Goal: Information Seeking & Learning: Check status

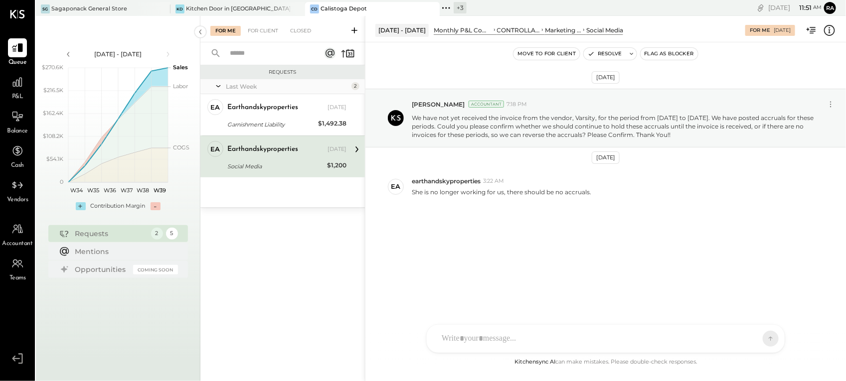
click at [501, 337] on div at bounding box center [596, 339] width 320 height 22
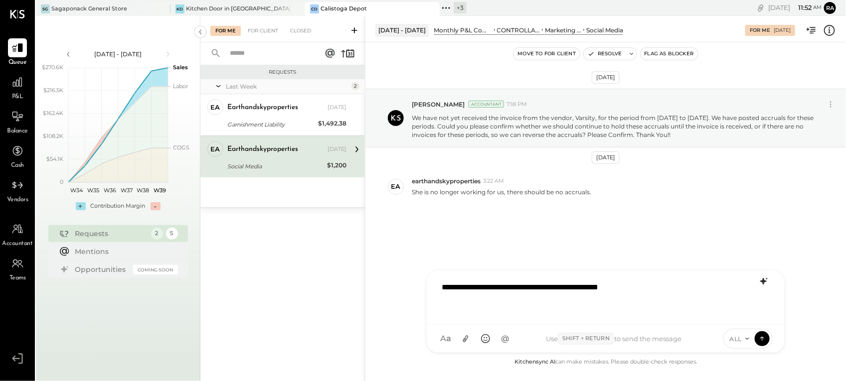
click at [764, 283] on icon at bounding box center [763, 282] width 12 height 12
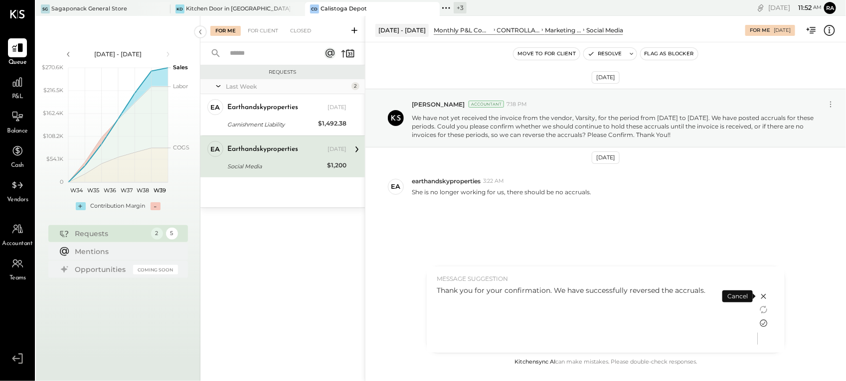
click at [762, 322] on icon at bounding box center [763, 323] width 12 height 12
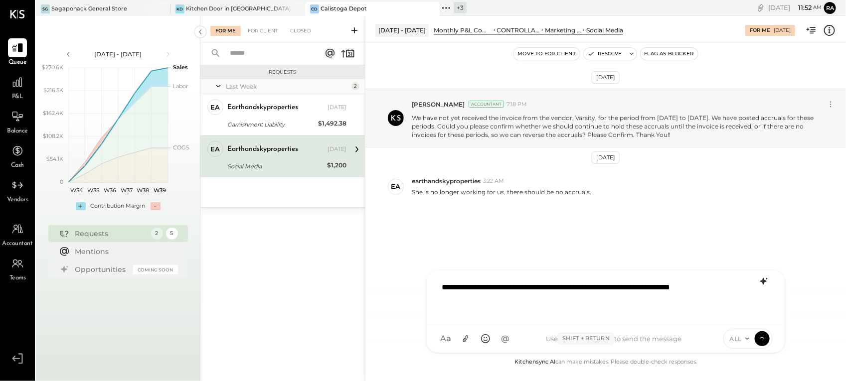
click at [741, 339] on span "ALL" at bounding box center [735, 339] width 12 height 8
click at [762, 340] on icon at bounding box center [761, 338] width 9 height 10
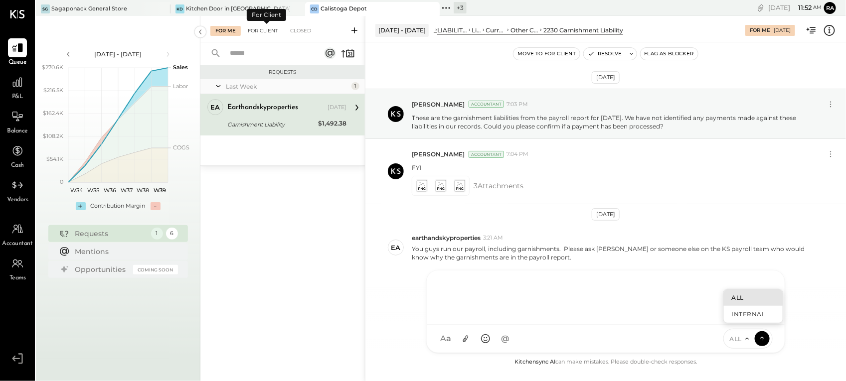
click at [262, 31] on div "For Client" at bounding box center [263, 31] width 40 height 10
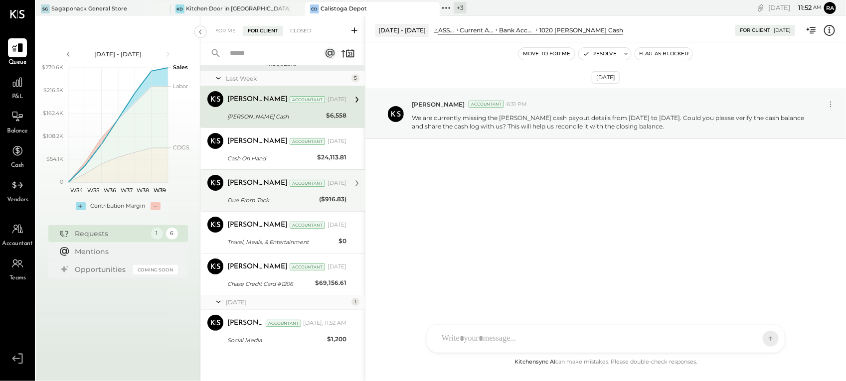
scroll to position [10, 0]
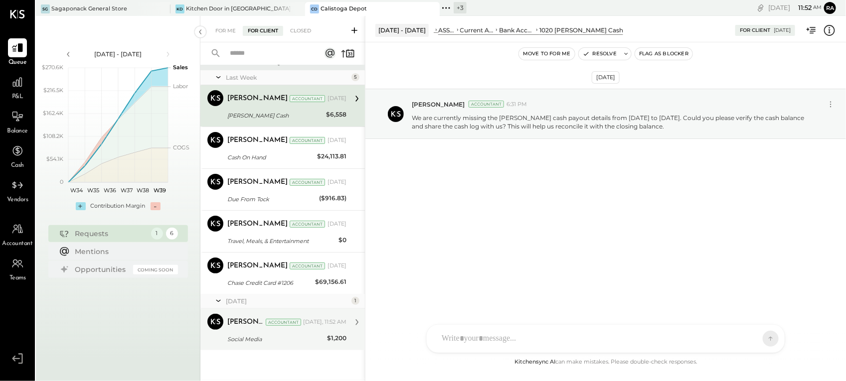
click at [272, 342] on div "Social Media" at bounding box center [275, 339] width 97 height 10
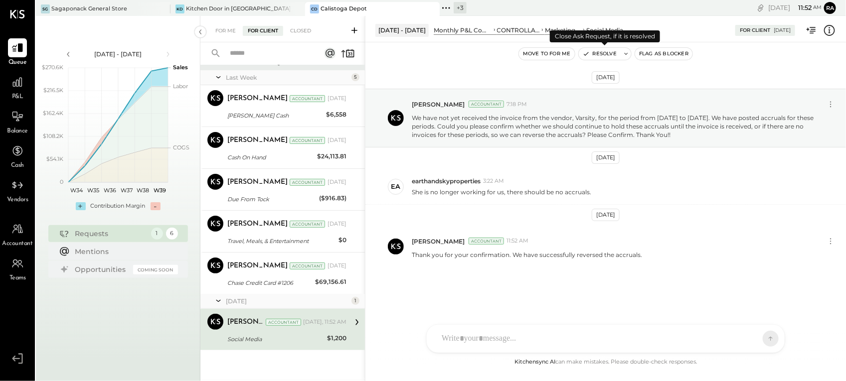
click at [591, 56] on button "Resolve" at bounding box center [600, 54] width 42 height 12
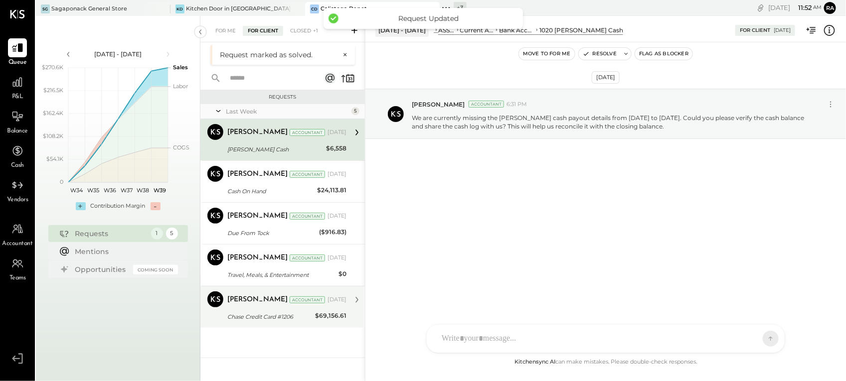
click at [275, 311] on div "Chase Credit Card #1206" at bounding box center [269, 317] width 85 height 12
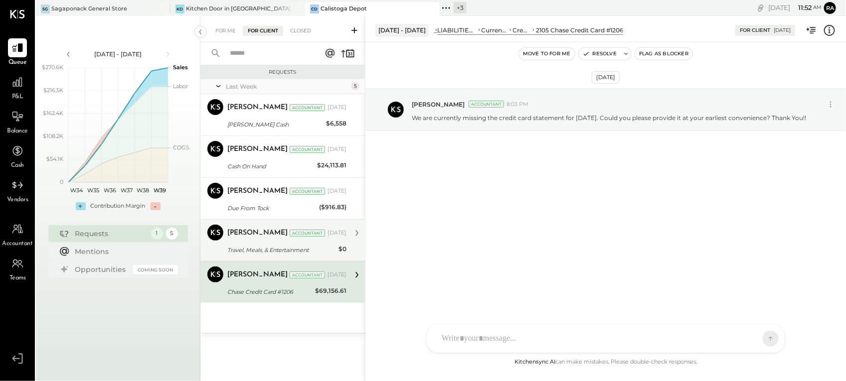
click at [293, 253] on div "Travel, Meals, & Entertainment" at bounding box center [281, 250] width 108 height 10
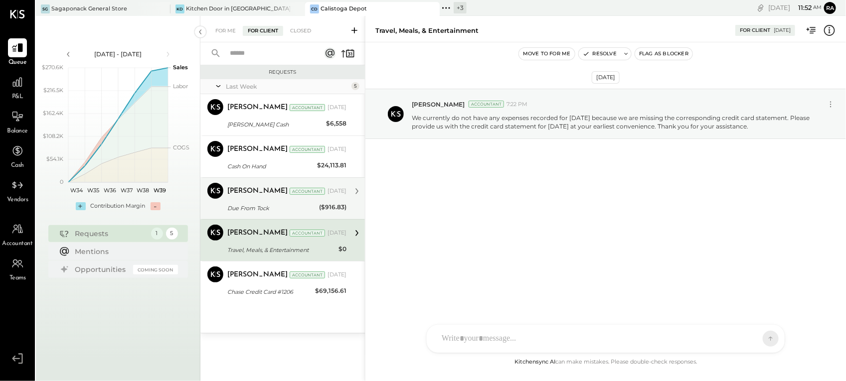
click at [287, 207] on div "Due From Tock" at bounding box center [271, 208] width 89 height 10
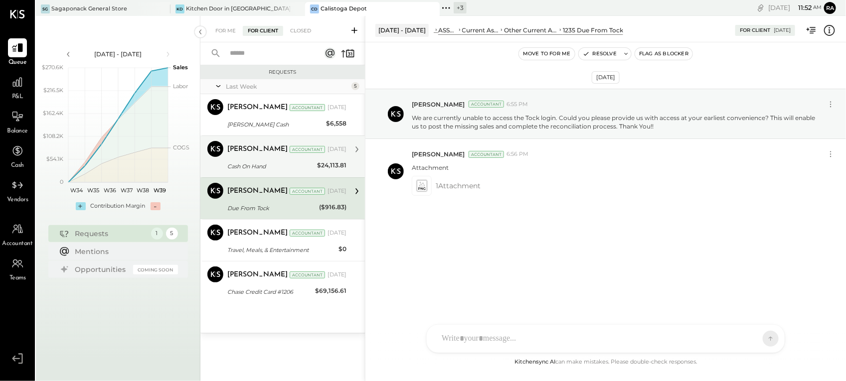
click at [280, 168] on div "Cash On Hand" at bounding box center [270, 166] width 87 height 10
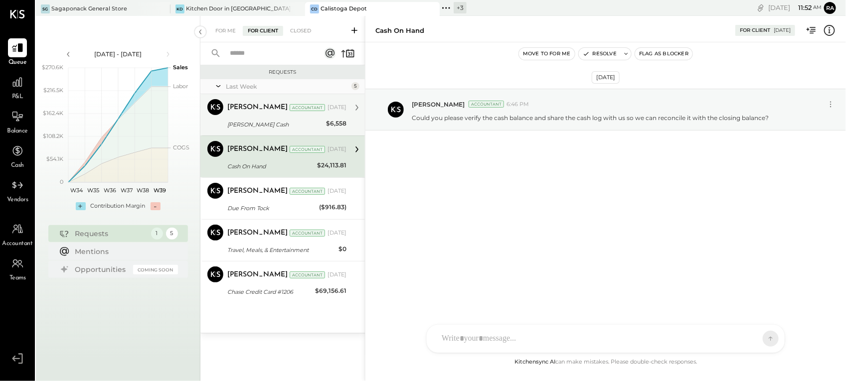
click at [282, 125] on div "Petty Cash" at bounding box center [275, 125] width 96 height 10
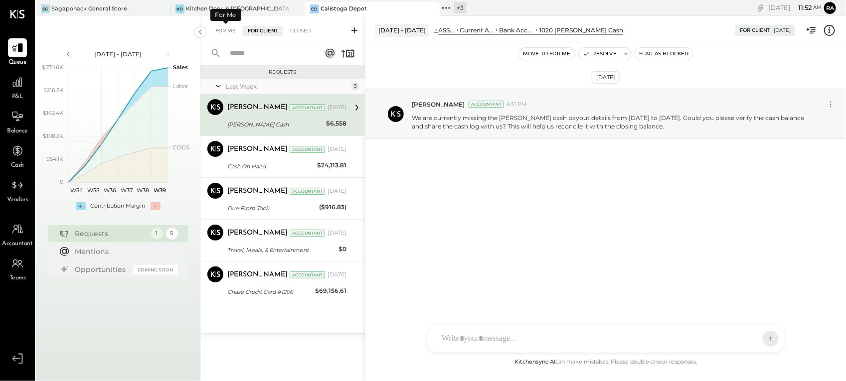
click at [222, 29] on div "For Me" at bounding box center [225, 31] width 30 height 10
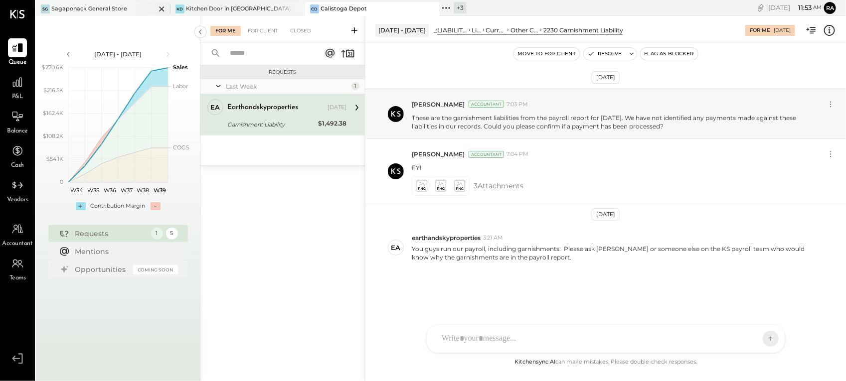
click at [131, 6] on div "SG Sagaponack General Store" at bounding box center [96, 8] width 120 height 9
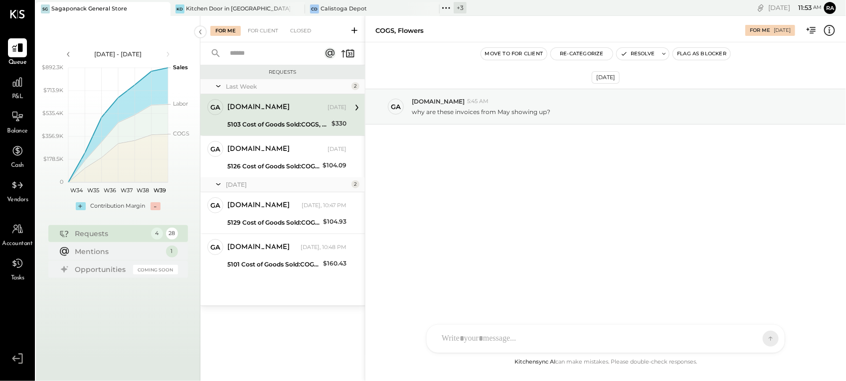
click at [278, 115] on div "gabby.green Sep 23, 2025" at bounding box center [286, 108] width 119 height 14
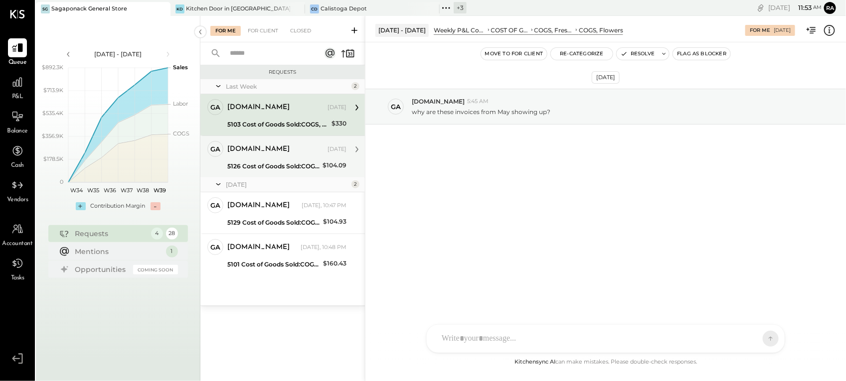
click at [272, 162] on div "5126 Cost of Goods Sold:COGS, House Made Food:COGS, Breakfast" at bounding box center [273, 166] width 92 height 10
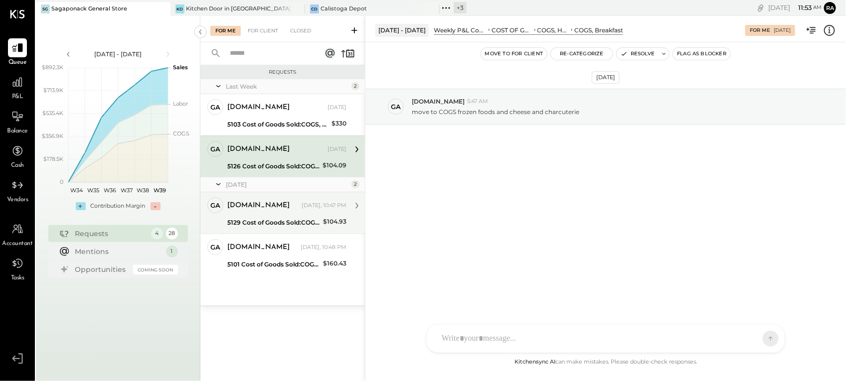
click at [276, 213] on div "gabby.green Yesterday, 10:47 PM" at bounding box center [286, 205] width 119 height 17
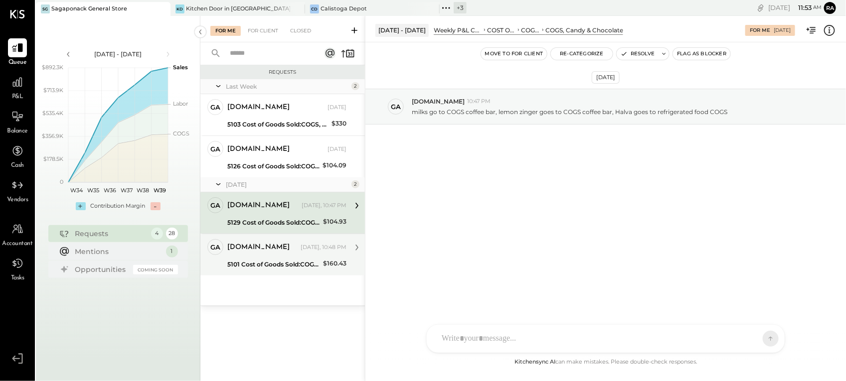
click at [265, 255] on div "gabby.green Yesterday, 10:48 PM" at bounding box center [286, 247] width 119 height 17
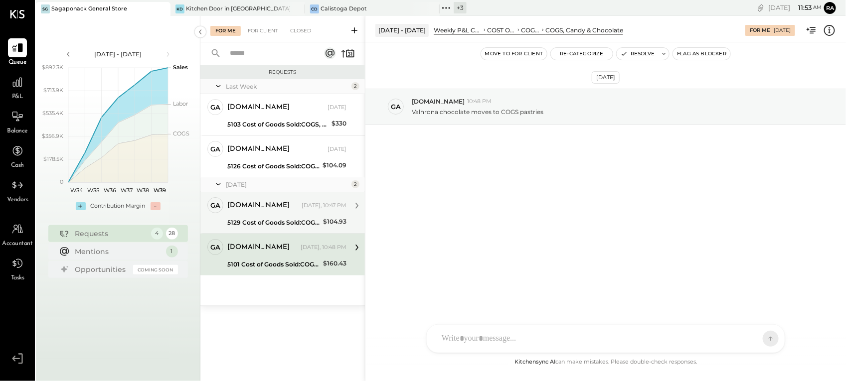
click at [276, 212] on div "gabby.green Yesterday, 10:47 PM" at bounding box center [286, 206] width 119 height 14
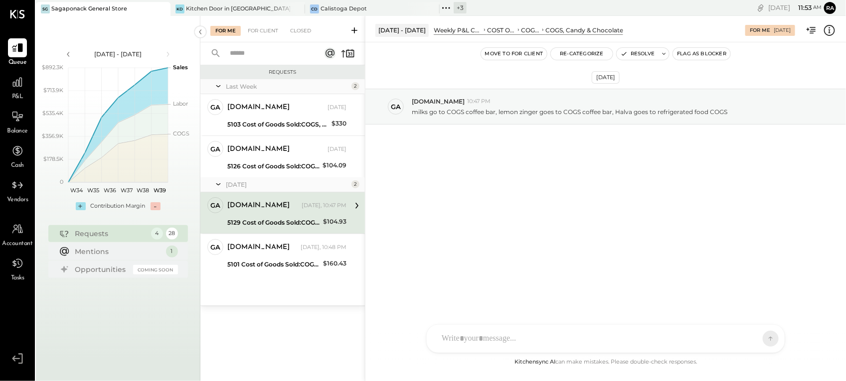
click at [824, 30] on icon at bounding box center [829, 30] width 11 height 11
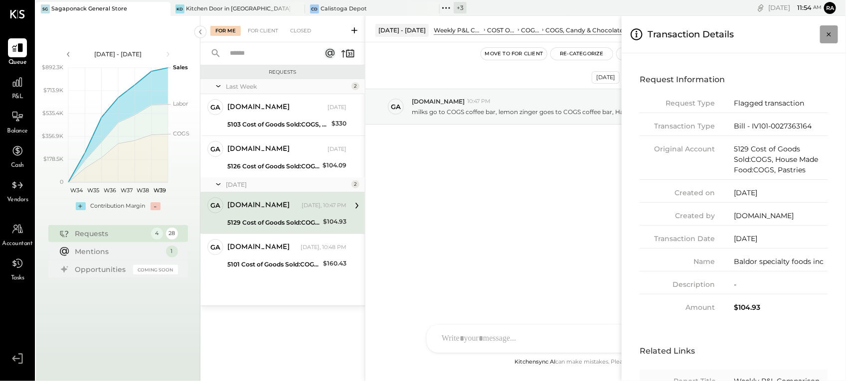
click at [832, 35] on icon "Close panel" at bounding box center [829, 34] width 10 height 10
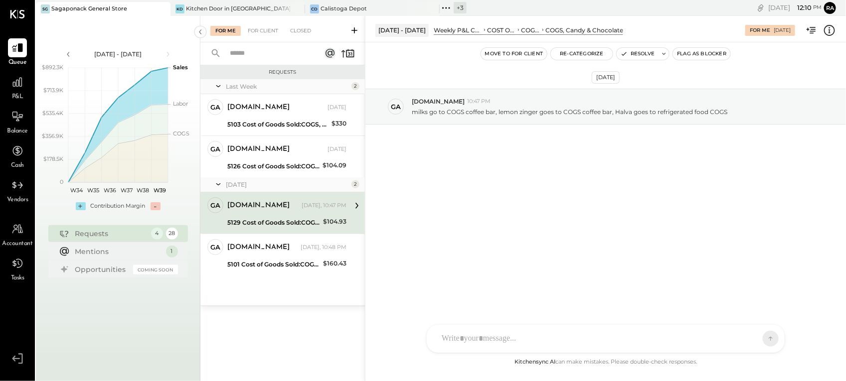
click at [827, 32] on icon at bounding box center [829, 30] width 13 height 13
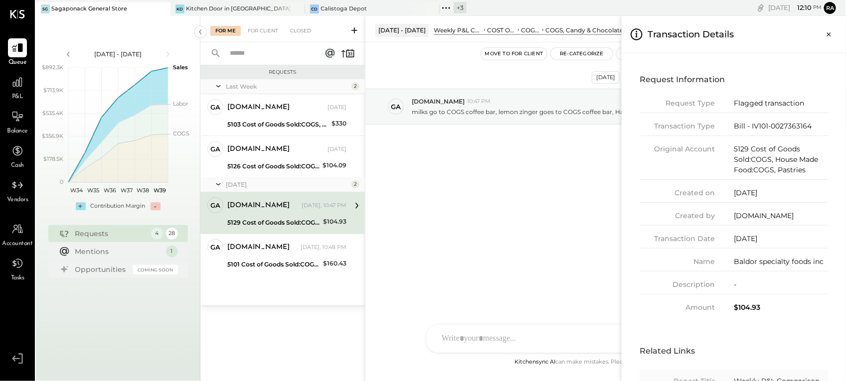
click at [521, 213] on div "For Me For Client Closed Requests Last Week 2 ga gabby.green Owner gabby.green …" at bounding box center [522, 198] width 645 height 365
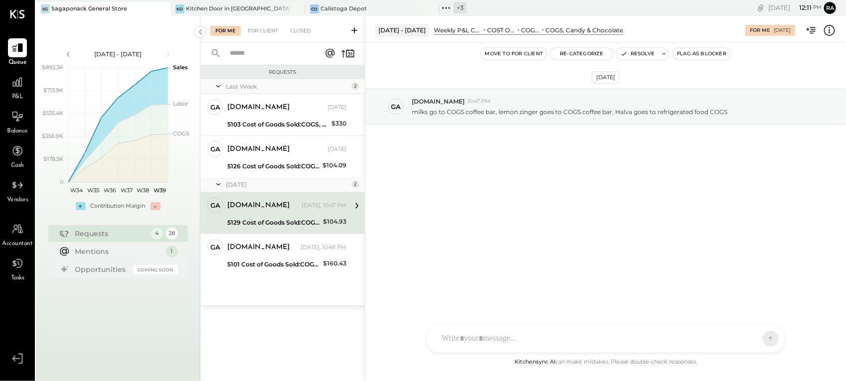
click at [836, 30] on div "Sep 15 - 21, 2025 Weekly P&L Comparison COST OF GOODS SOLD (COGS) COGS, Retail …" at bounding box center [605, 29] width 480 height 20
click at [828, 29] on icon at bounding box center [829, 30] width 13 height 13
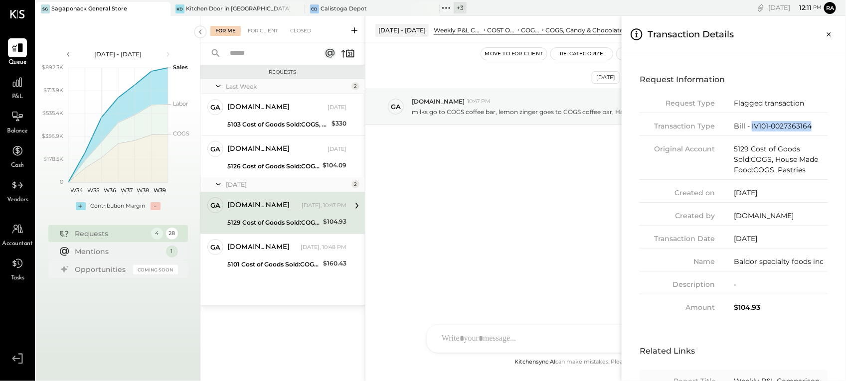
drag, startPoint x: 813, startPoint y: 128, endPoint x: 750, endPoint y: 128, distance: 62.3
click at [750, 128] on div "Bill - IV101-0027363164" at bounding box center [780, 126] width 94 height 10
copy div "IV101-0027363164"
click at [830, 26] on button "Close panel" at bounding box center [829, 34] width 18 height 18
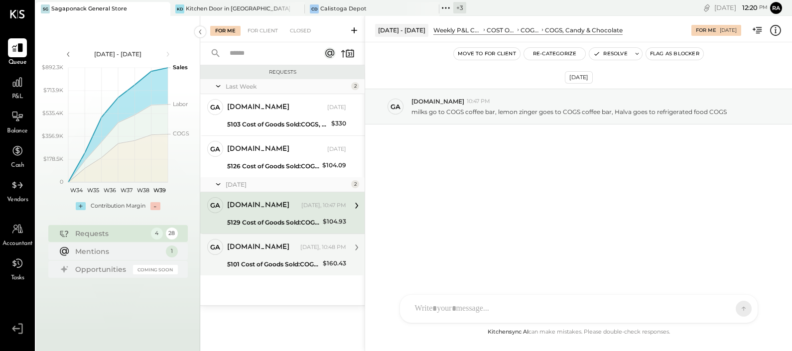
click at [290, 252] on div "gabby.green Yesterday, 10:48 PM" at bounding box center [286, 248] width 119 height 14
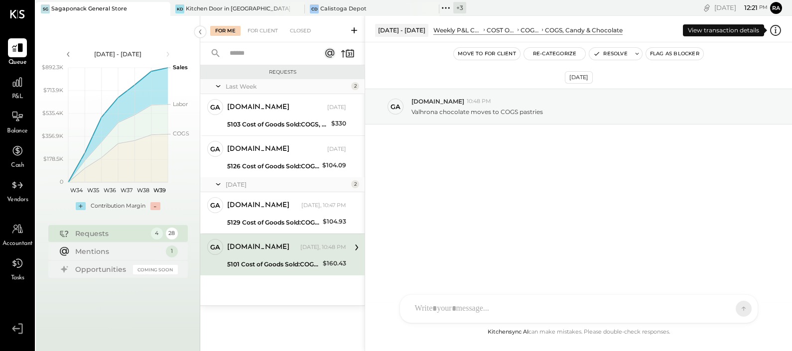
click at [770, 29] on icon at bounding box center [775, 30] width 13 height 13
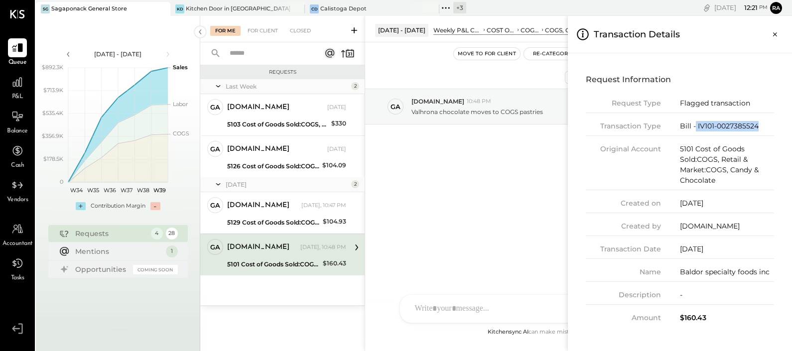
drag, startPoint x: 765, startPoint y: 128, endPoint x: 695, endPoint y: 130, distance: 70.3
click at [695, 130] on div "Bill - IV101-0027385524" at bounding box center [727, 126] width 94 height 10
copy div "IV101-0027385524"
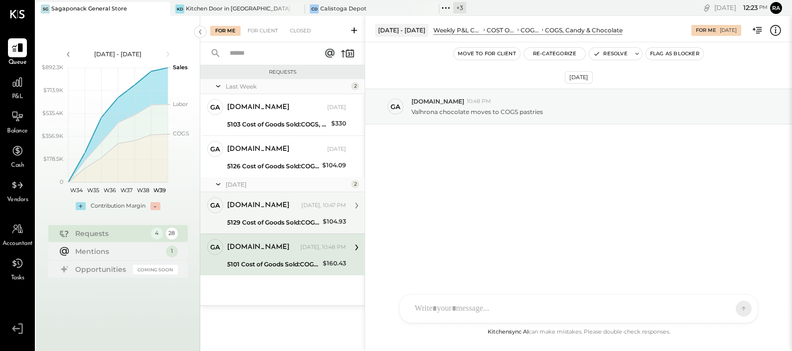
click at [267, 210] on div "For Me For Client Closed Requests Last Week 2 ga gabby.green Owner gabby.green …" at bounding box center [496, 183] width 592 height 335
click at [292, 218] on div "5129 Cost of Goods Sold:COGS, House Made Food:COGS, Pastries" at bounding box center [273, 223] width 93 height 10
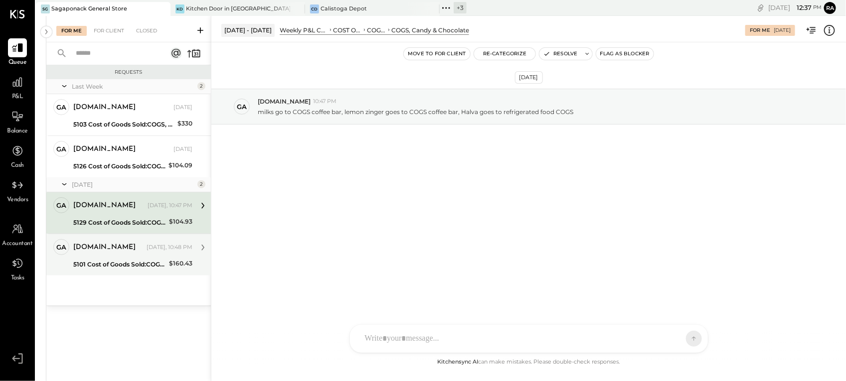
click at [142, 264] on div "5101 Cost of Goods Sold:COGS, Retail & Market:COGS, Candy & Chocolate" at bounding box center [119, 265] width 93 height 10
